Goal: Use online tool/utility: Utilize a website feature to perform a specific function

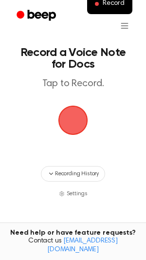
click at [72, 118] on span "button" at bounding box center [73, 121] width 46 height 46
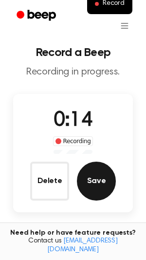
click at [93, 182] on button "Save" at bounding box center [96, 181] width 39 height 39
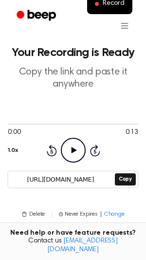
click at [76, 182] on input "[URL][DOMAIN_NAME]" at bounding box center [60, 180] width 105 height 14
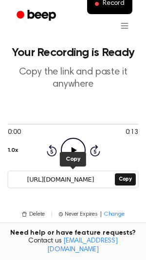
click at [76, 182] on input "[URL][DOMAIN_NAME]" at bounding box center [60, 180] width 105 height 14
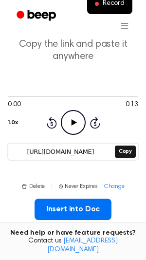
scroll to position [80, 0]
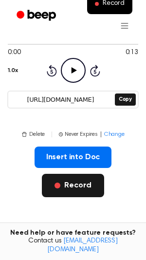
click at [77, 190] on button "Record" at bounding box center [73, 185] width 62 height 23
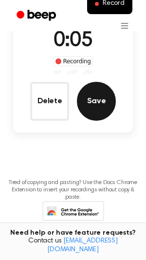
click at [102, 100] on button "Save" at bounding box center [96, 101] width 39 height 39
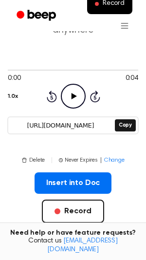
scroll to position [26, 0]
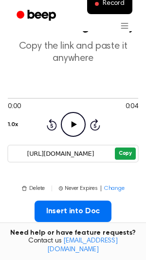
click at [132, 153] on button "Copy" at bounding box center [125, 154] width 21 height 12
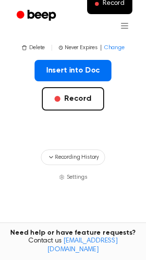
scroll to position [242, 0]
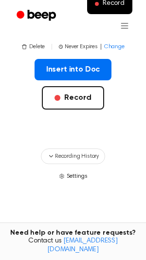
click at [75, 100] on button "Record" at bounding box center [73, 97] width 62 height 23
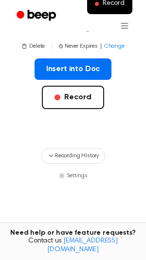
scroll to position [32, 0]
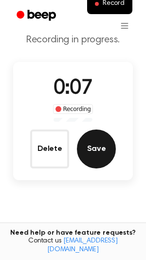
click at [96, 153] on button "Save" at bounding box center [96, 149] width 39 height 39
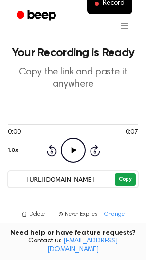
click at [126, 179] on button "Copy" at bounding box center [125, 180] width 21 height 12
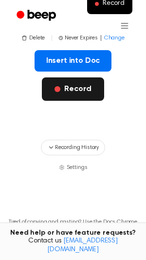
click at [71, 79] on button "Record" at bounding box center [73, 89] width 62 height 23
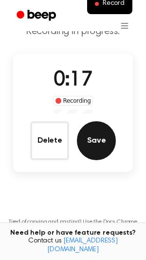
click at [95, 154] on button "Save" at bounding box center [96, 140] width 39 height 39
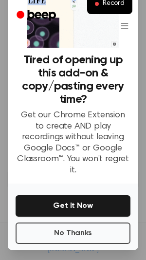
scroll to position [54, 0]
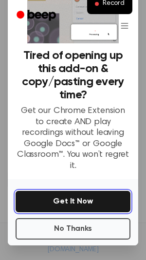
click at [74, 191] on button "Get It Now" at bounding box center [73, 201] width 115 height 21
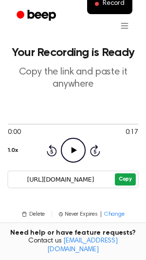
click at [126, 179] on button "Copy" at bounding box center [125, 180] width 21 height 12
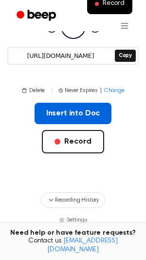
scroll to position [108, 0]
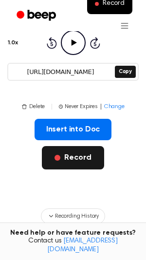
click at [72, 152] on button "Record" at bounding box center [73, 157] width 62 height 23
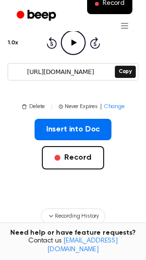
scroll to position [58, 0]
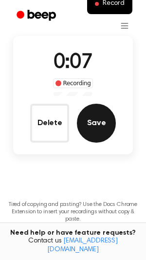
click at [93, 122] on button "Save" at bounding box center [96, 123] width 39 height 39
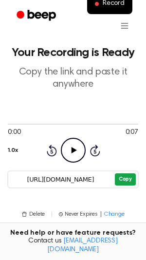
click at [115, 178] on button "Copy" at bounding box center [125, 180] width 21 height 12
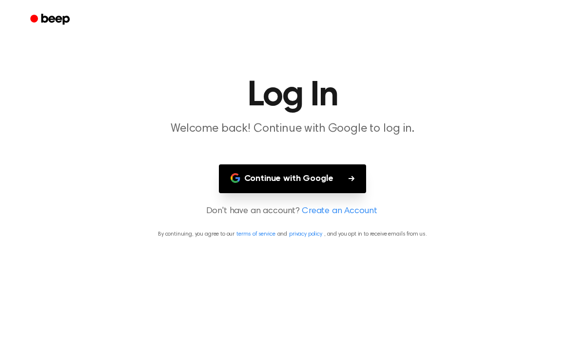
click at [296, 182] on button "Continue with Google" at bounding box center [293, 178] width 148 height 29
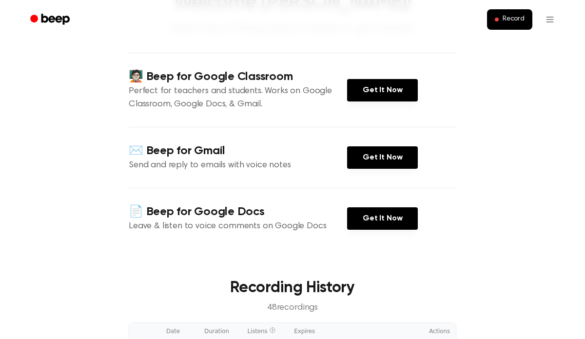
scroll to position [88, 0]
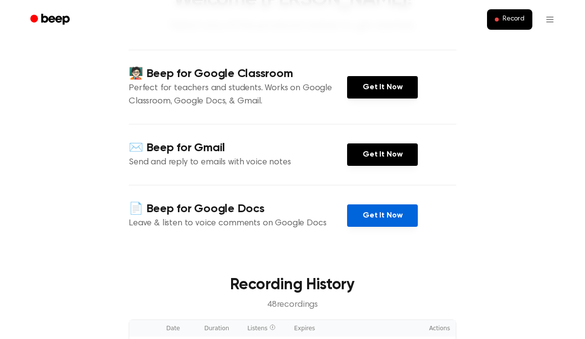
click at [401, 217] on link "Get It Now" at bounding box center [382, 215] width 71 height 22
